Goal: Submit feedback/report problem: Submit feedback/report problem

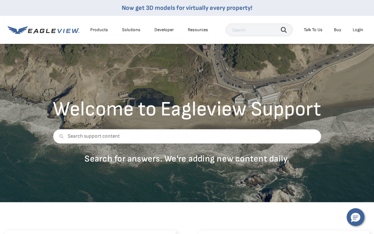
click at [313, 29] on div "Talk To Us" at bounding box center [313, 30] width 19 height 6
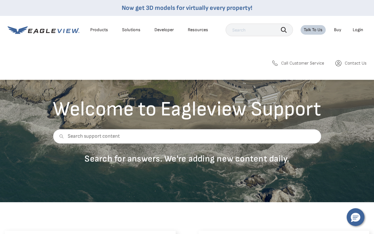
click at [300, 61] on span "Call Customer Service" at bounding box center [303, 63] width 43 height 6
click at [276, 63] on icon at bounding box center [275, 63] width 8 height 8
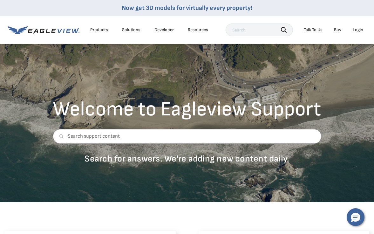
click at [72, 79] on div "Welcome to Eagleview Support Search for answers. We're adding new content daily." at bounding box center [187, 122] width 374 height 159
click at [315, 27] on div "Talk To Us" at bounding box center [313, 30] width 19 height 6
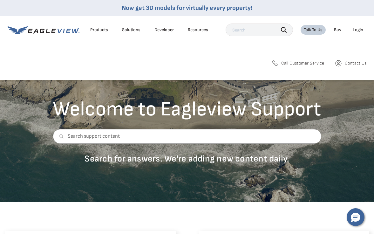
drag, startPoint x: 315, startPoint y: 27, endPoint x: 352, endPoint y: 61, distance: 50.2
click at [352, 61] on nav "Now get 3D models for virtually every property! Products Solutions Developer Re…" at bounding box center [187, 40] width 374 height 80
click at [352, 61] on span "Contact Us" at bounding box center [356, 63] width 22 height 6
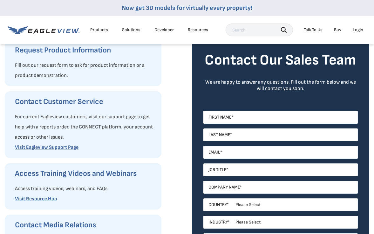
scroll to position [80, 0]
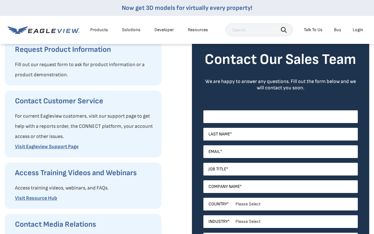
click at [271, 113] on input "First Name *" at bounding box center [281, 116] width 155 height 13
type input "Nathan"
type input "Turney"
type input "nate@Randalsolutions.com"
type input "RandalSolutions LLC"
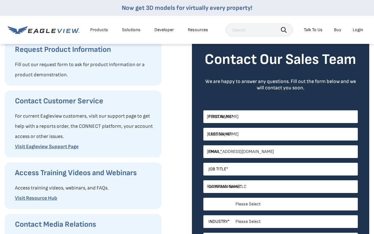
select select "[GEOGRAPHIC_DATA]"
type input "17035815217"
select select "South Carolina"
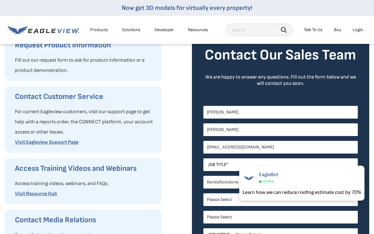
scroll to position [0, 0]
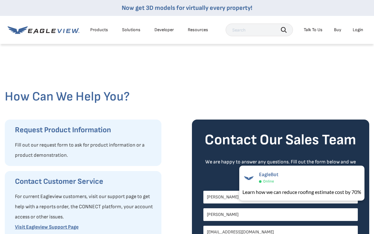
click at [132, 29] on div "Solutions" at bounding box center [131, 30] width 18 height 6
click at [314, 29] on div "Talk To Us" at bounding box center [313, 30] width 19 height 6
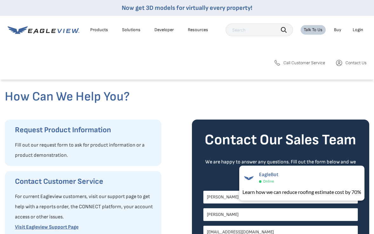
click at [353, 62] on span "Contact Us" at bounding box center [356, 63] width 21 height 6
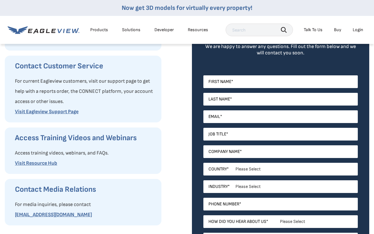
scroll to position [130, 0]
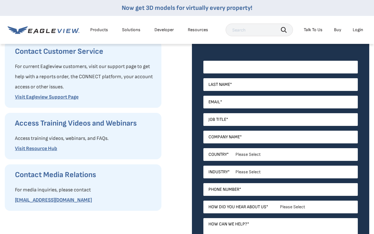
click at [291, 68] on input "First Name *" at bounding box center [281, 67] width 155 height 13
type input "Nathan"
type input "Turney"
type input "nate@Randalsolutions.com"
type input "RandalSolutions LLC"
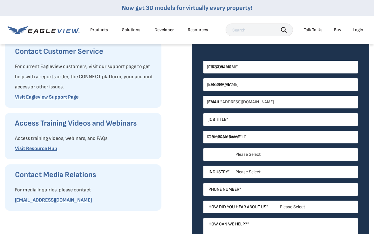
select select "[GEOGRAPHIC_DATA]"
type input "17035815217"
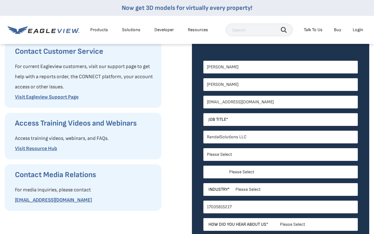
select select "South Carolina"
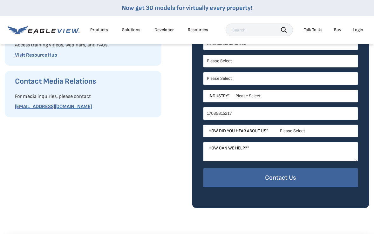
scroll to position [243, 0]
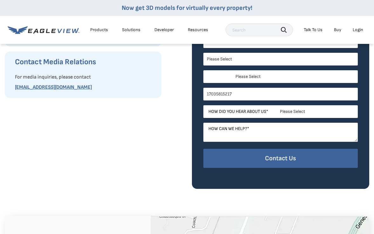
click at [259, 73] on select "Please Select Architects & Engineering Construction Electric/Gas Utilities Gove…" at bounding box center [281, 76] width 155 height 13
select select "Construction"
click at [204, 70] on select "Please Select Architects & Engineering Construction Electric/Gas Utilities Gove…" at bounding box center [281, 76] width 155 height 13
click at [296, 110] on select "Please Select Search Engine Social Media Word of Mouth Podcast Online Advertise…" at bounding box center [281, 111] width 155 height 13
select select "Word of Mouth"
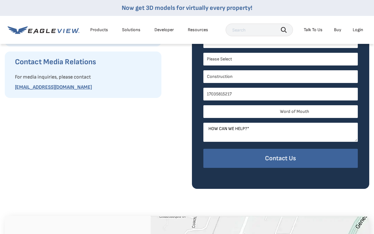
click at [204, 105] on select "Please Select Search Engine Social Media Word of Mouth Podcast Online Advertise…" at bounding box center [281, 111] width 155 height 13
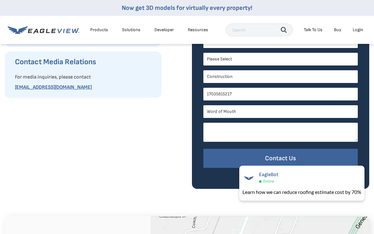
click at [281, 132] on textarea "How can we help? *" at bounding box center [281, 132] width 155 height 19
type textarea "I have recieved the wrong report"
drag, startPoint x: 269, startPoint y: 129, endPoint x: 201, endPoint y: 139, distance: 69.0
click at [201, 139] on div "Contact Our Sales Team We are happy to answer any questions. Fill out the form …" at bounding box center [281, 33] width 178 height 312
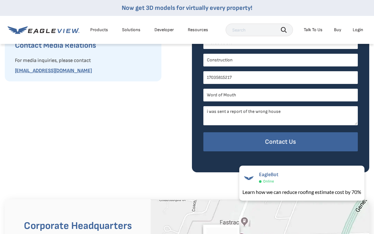
scroll to position [261, 0]
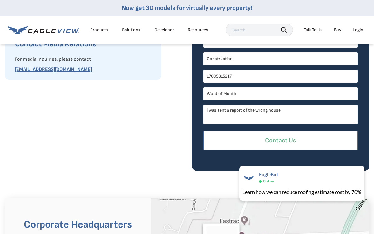
type textarea "i was sent a report of the wrong house"
click at [276, 137] on input "Contact Us" at bounding box center [281, 140] width 155 height 19
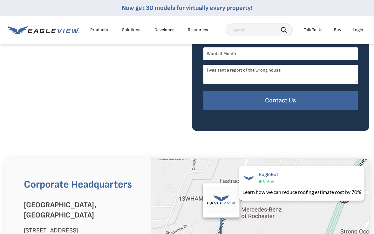
scroll to position [307, 0]
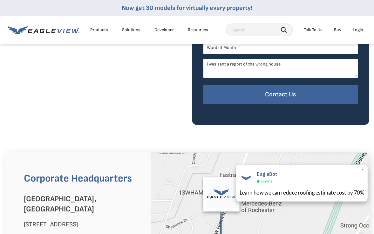
click at [263, 180] on span "Online" at bounding box center [267, 181] width 11 height 5
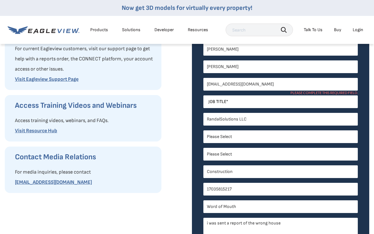
scroll to position [0, 0]
